Goal: Task Accomplishment & Management: Complete application form

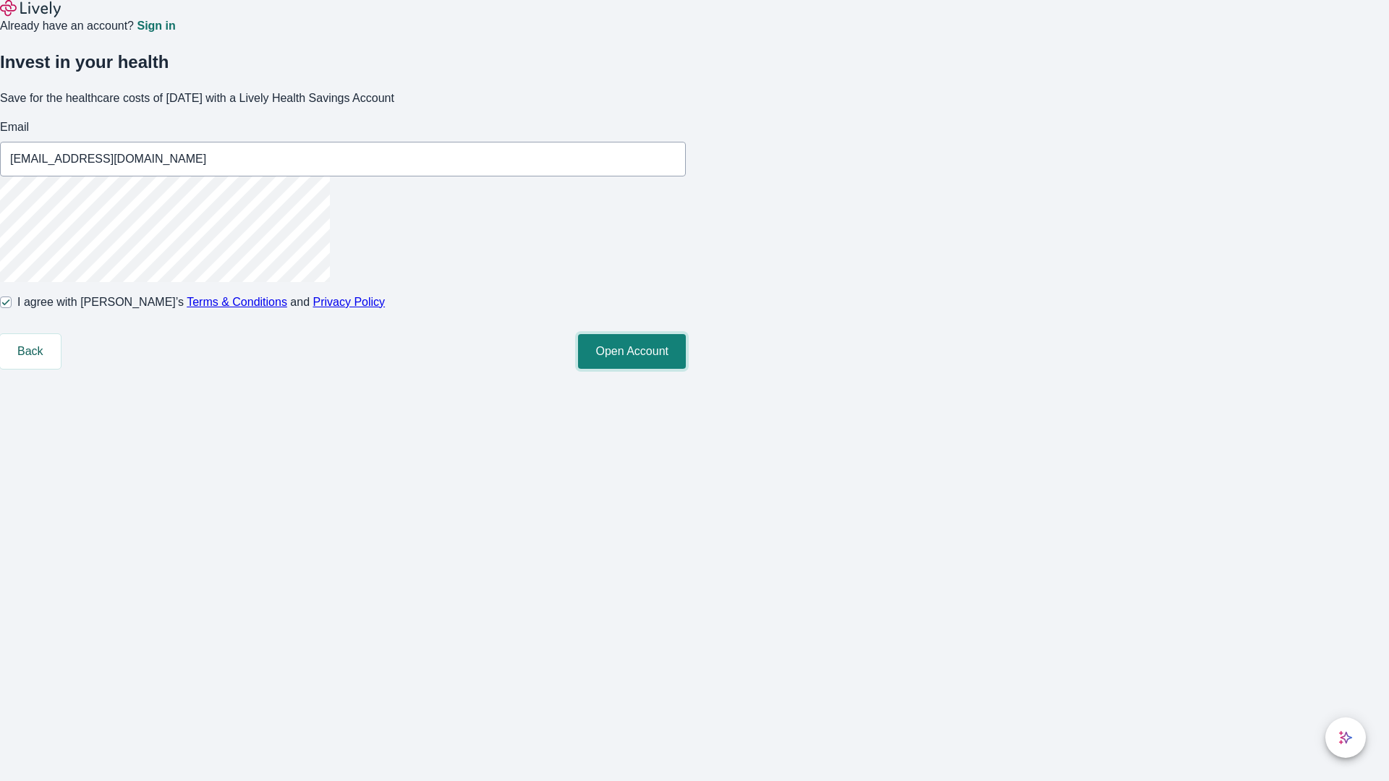
click at [686, 369] on button "Open Account" at bounding box center [632, 351] width 108 height 35
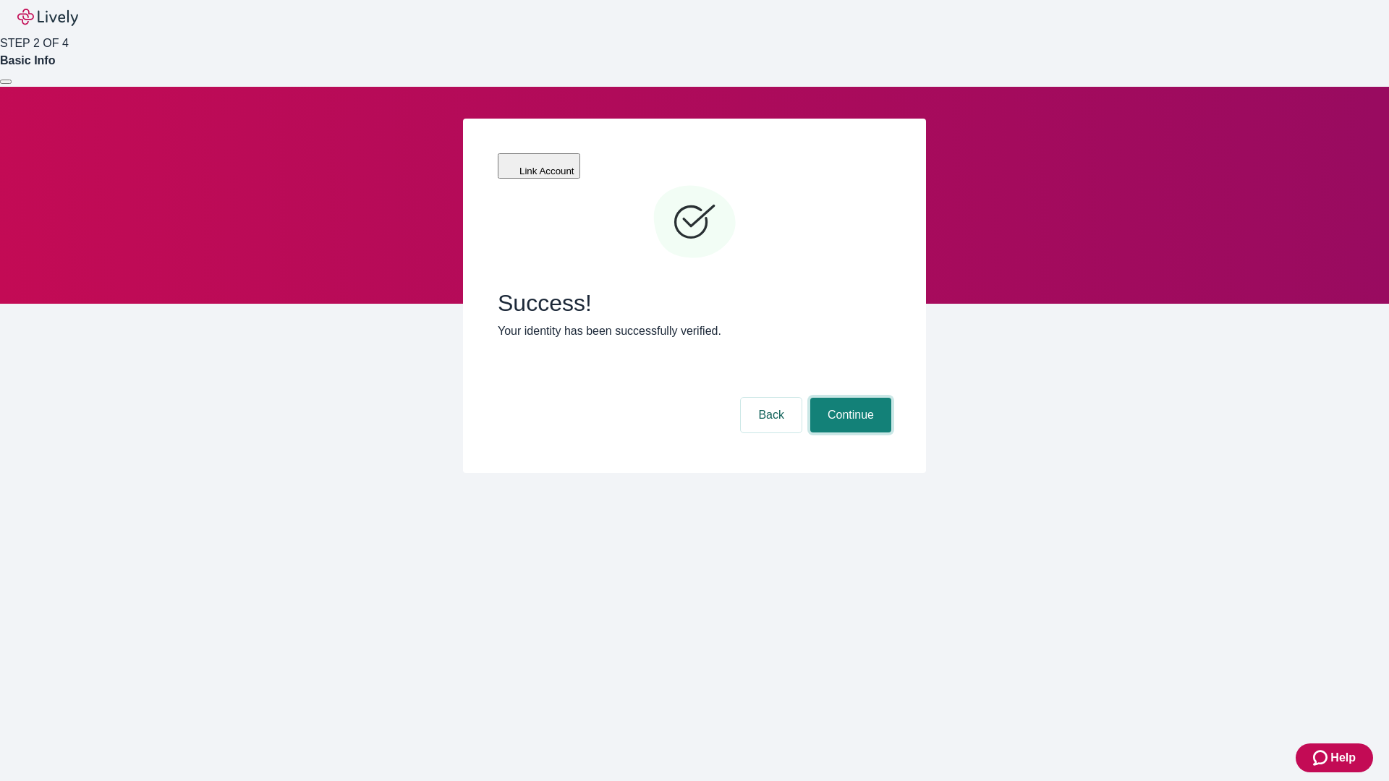
click at [849, 398] on button "Continue" at bounding box center [850, 415] width 81 height 35
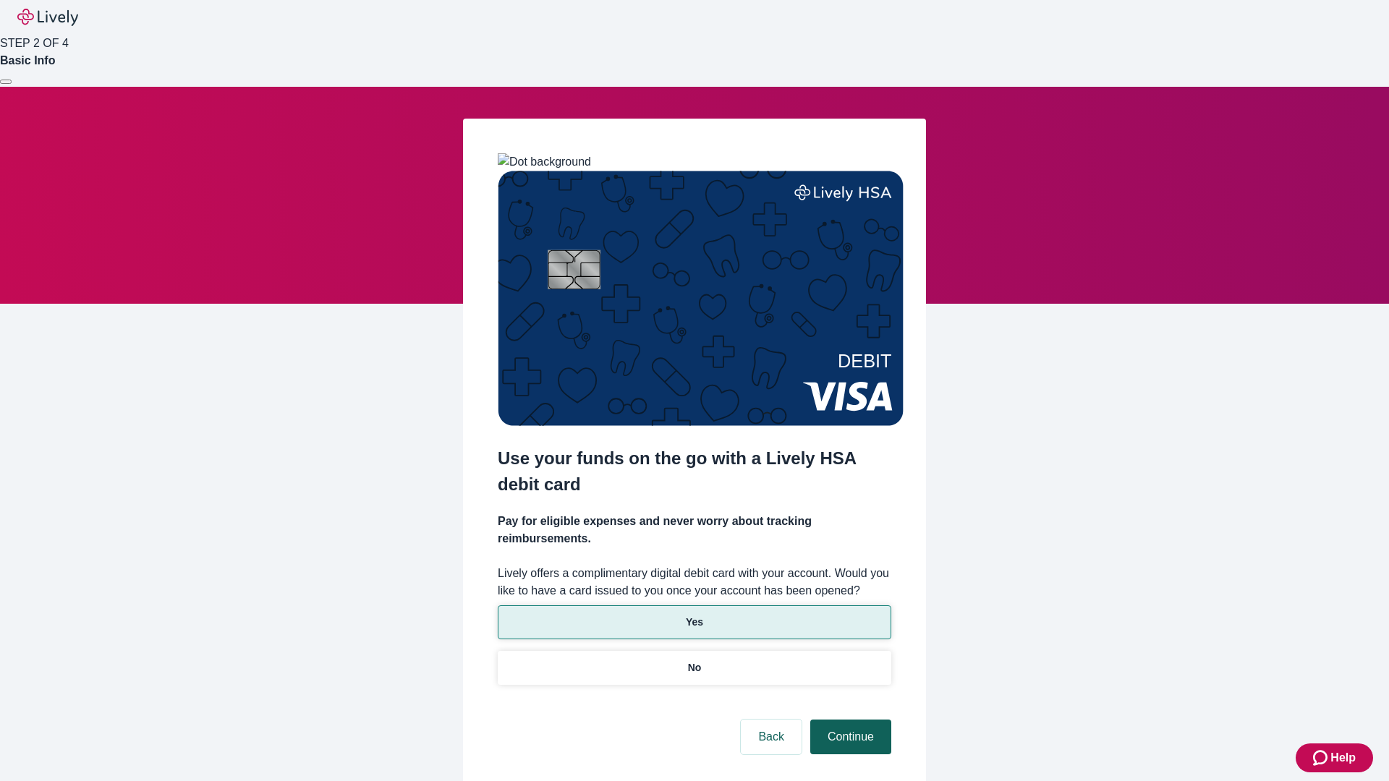
click at [694, 615] on p "Yes" at bounding box center [694, 622] width 17 height 15
click at [849, 720] on button "Continue" at bounding box center [850, 737] width 81 height 35
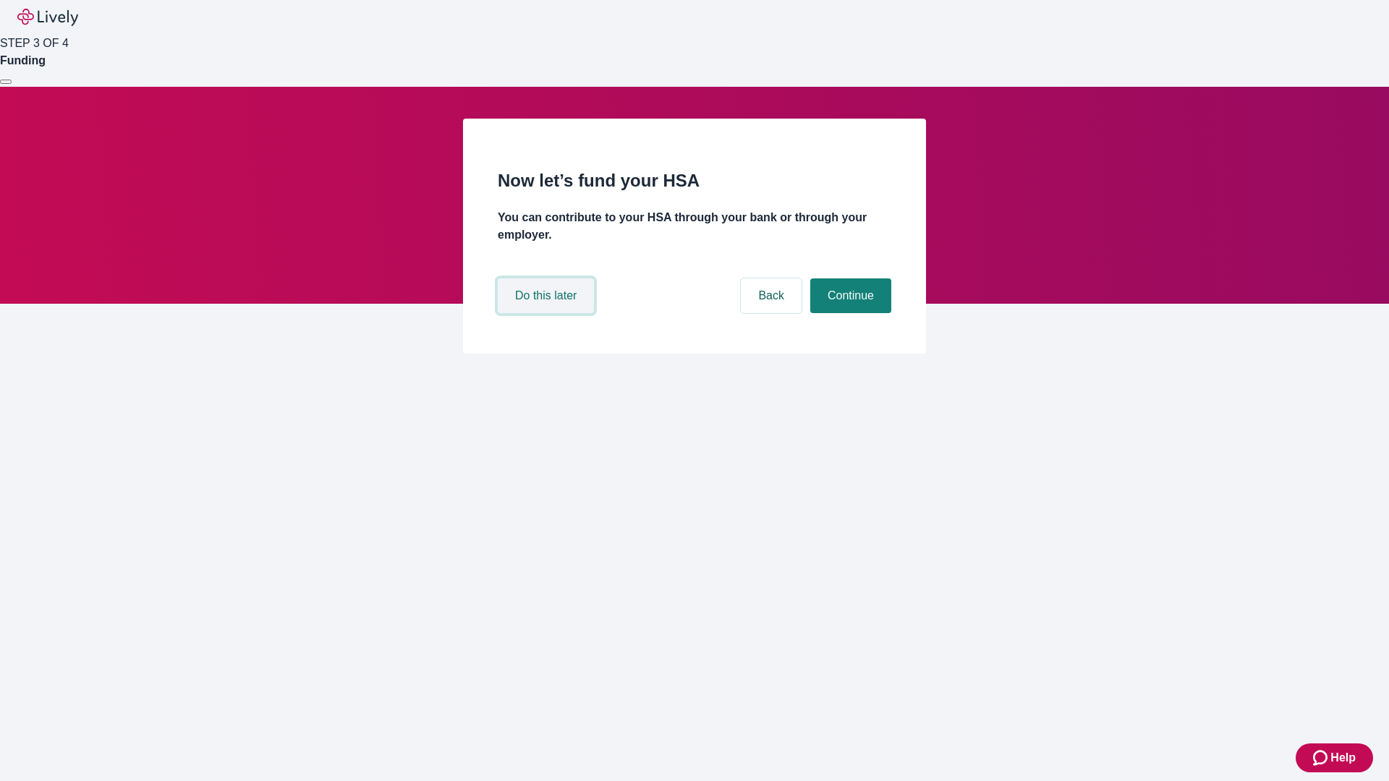
click at [548, 313] on button "Do this later" at bounding box center [546, 296] width 96 height 35
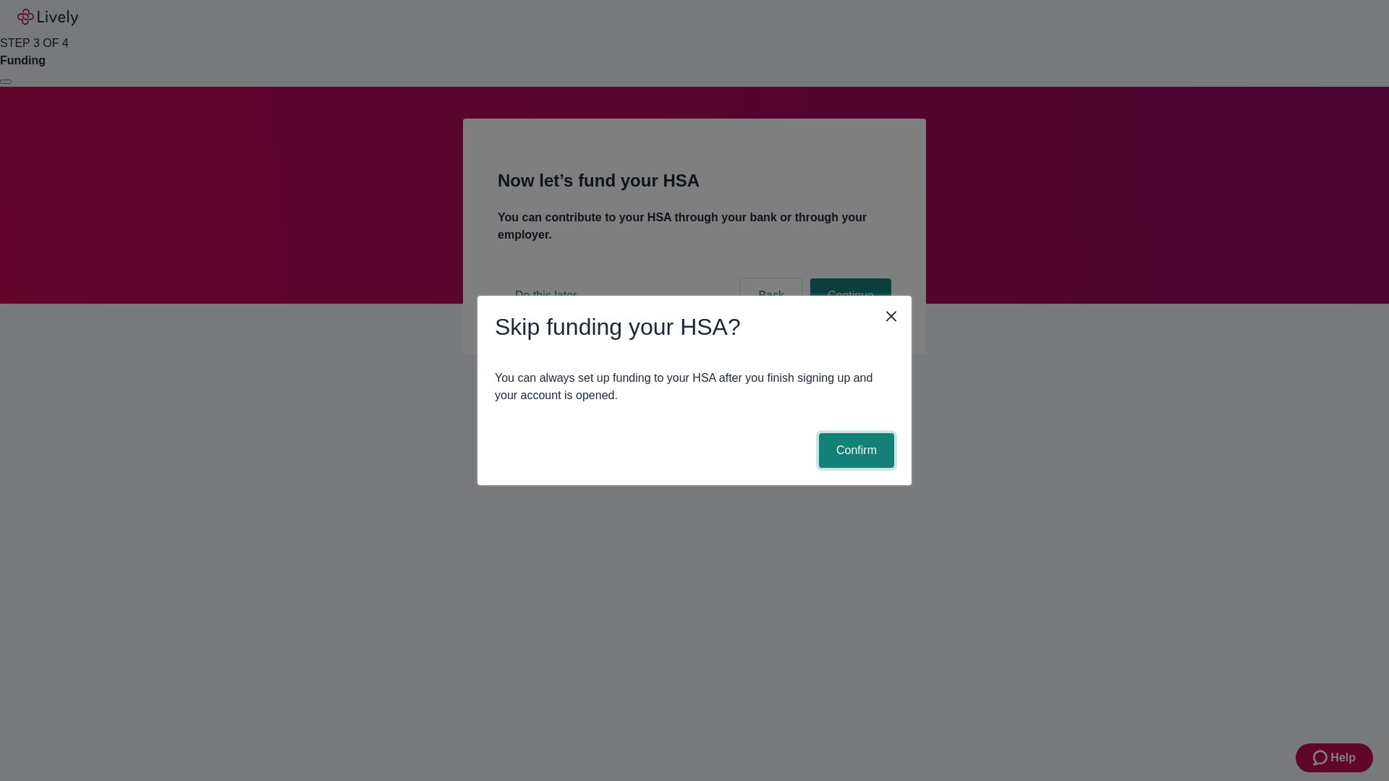
click at [854, 451] on button "Confirm" at bounding box center [856, 450] width 75 height 35
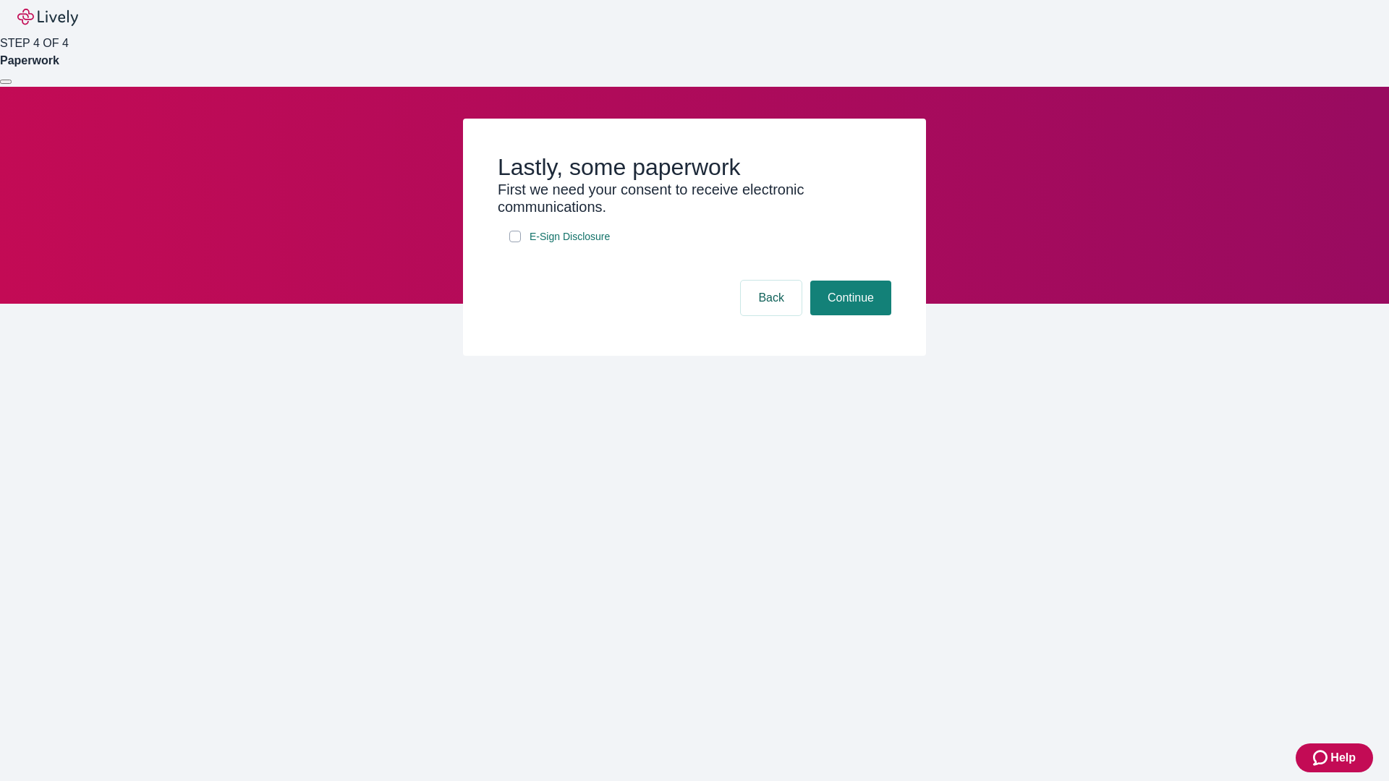
click at [515, 242] on input "E-Sign Disclosure" at bounding box center [515, 237] width 12 height 12
checkbox input "true"
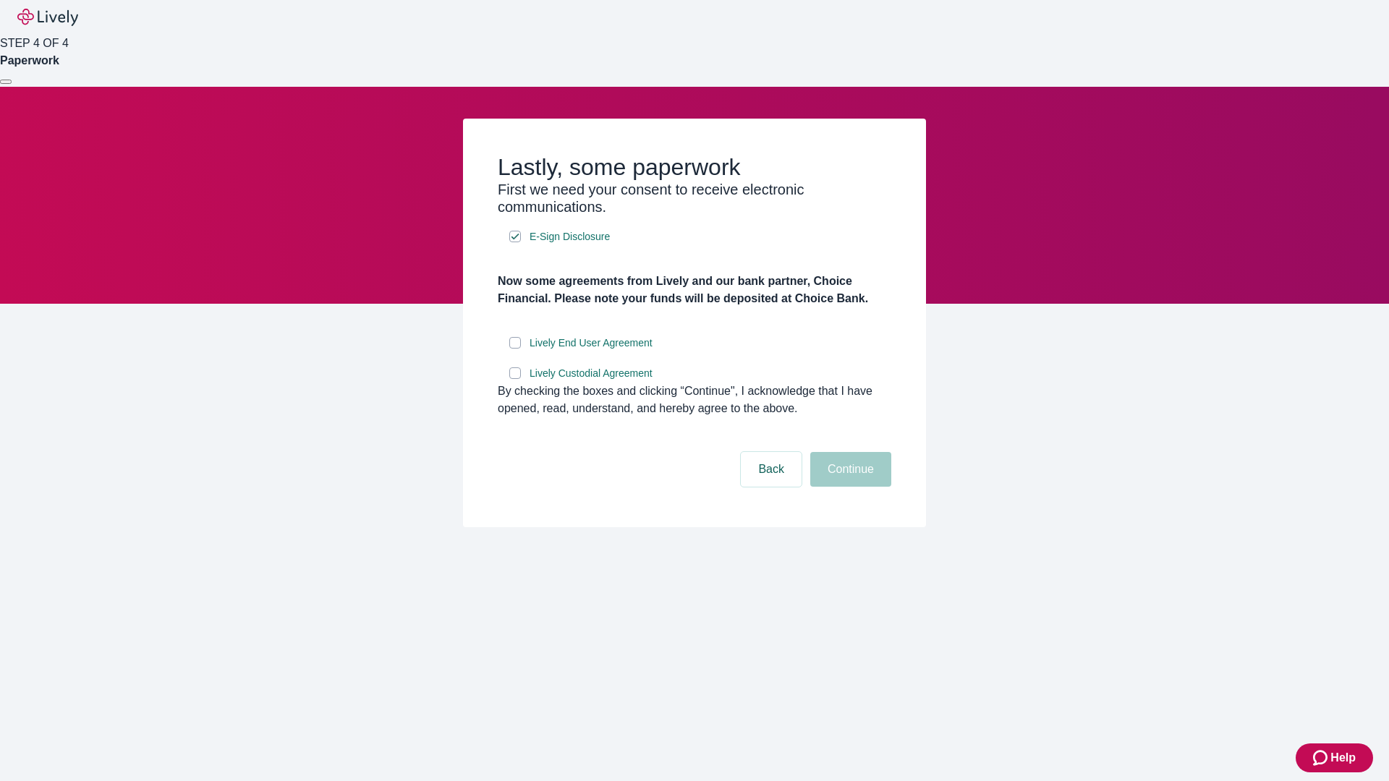
click at [515, 349] on input "Lively End User Agreement" at bounding box center [515, 343] width 12 height 12
checkbox input "true"
click at [515, 379] on input "Lively Custodial Agreement" at bounding box center [515, 374] width 12 height 12
checkbox input "true"
click at [849, 487] on button "Continue" at bounding box center [850, 469] width 81 height 35
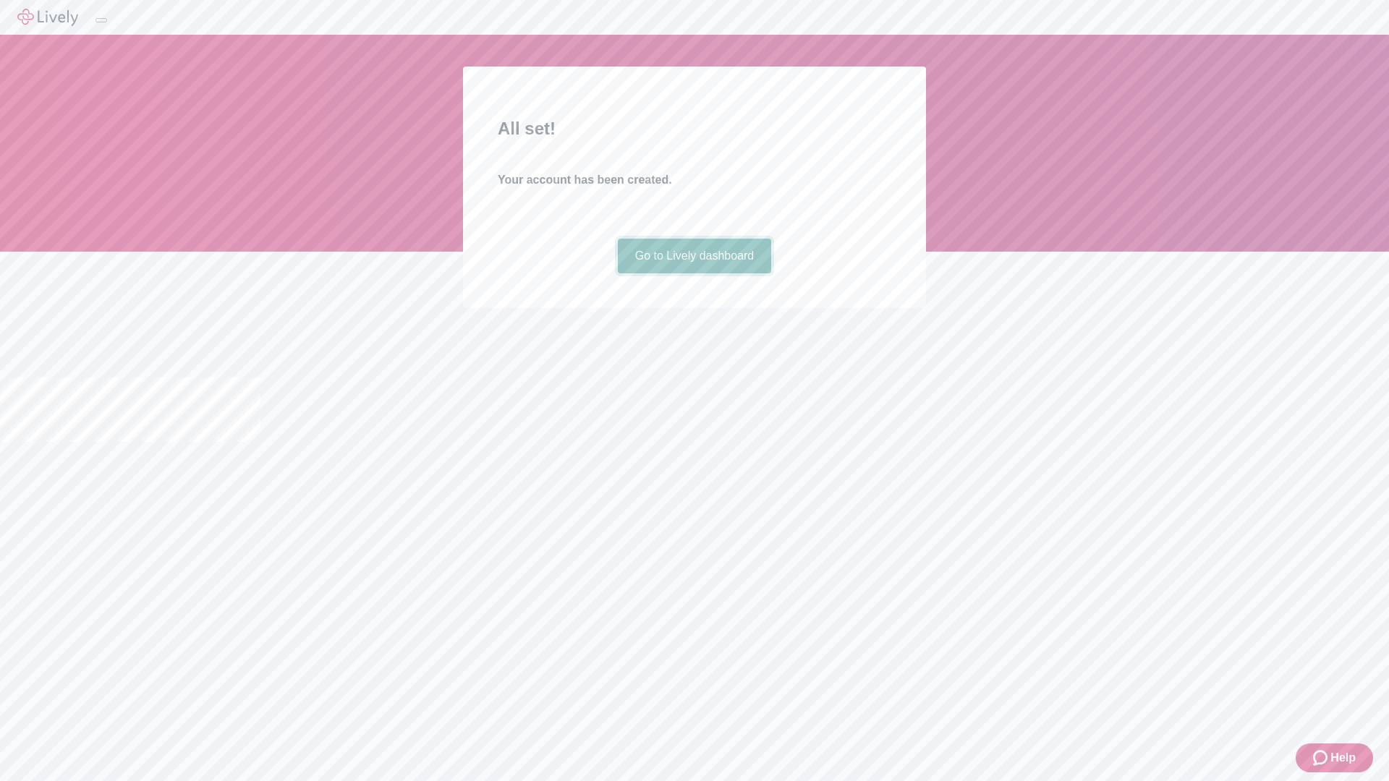
click at [694, 273] on link "Go to Lively dashboard" at bounding box center [695, 256] width 154 height 35
